Goal: Information Seeking & Learning: Learn about a topic

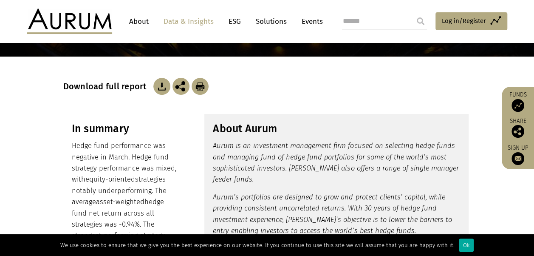
scroll to position [124, 0]
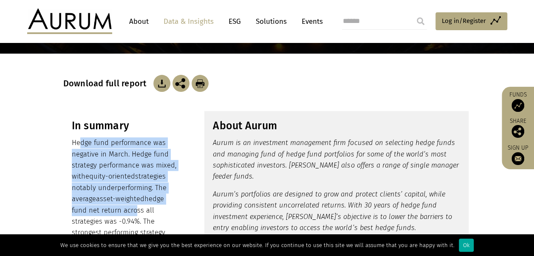
drag, startPoint x: 82, startPoint y: 141, endPoint x: 130, endPoint y: 213, distance: 87.3
click at [130, 213] on p "Hedge fund performance was negative in March. Hedge fund strategy performance w…" at bounding box center [125, 210] width 106 height 146
click at [127, 201] on span "asset-weighted" at bounding box center [120, 199] width 48 height 8
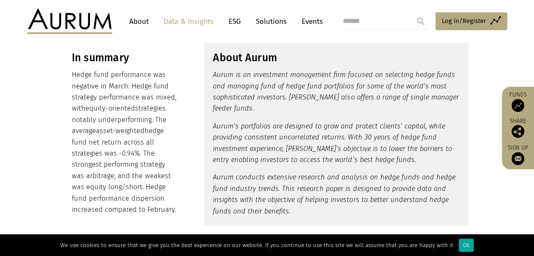
scroll to position [192, 0]
